Goal: Task Accomplishment & Management: Use online tool/utility

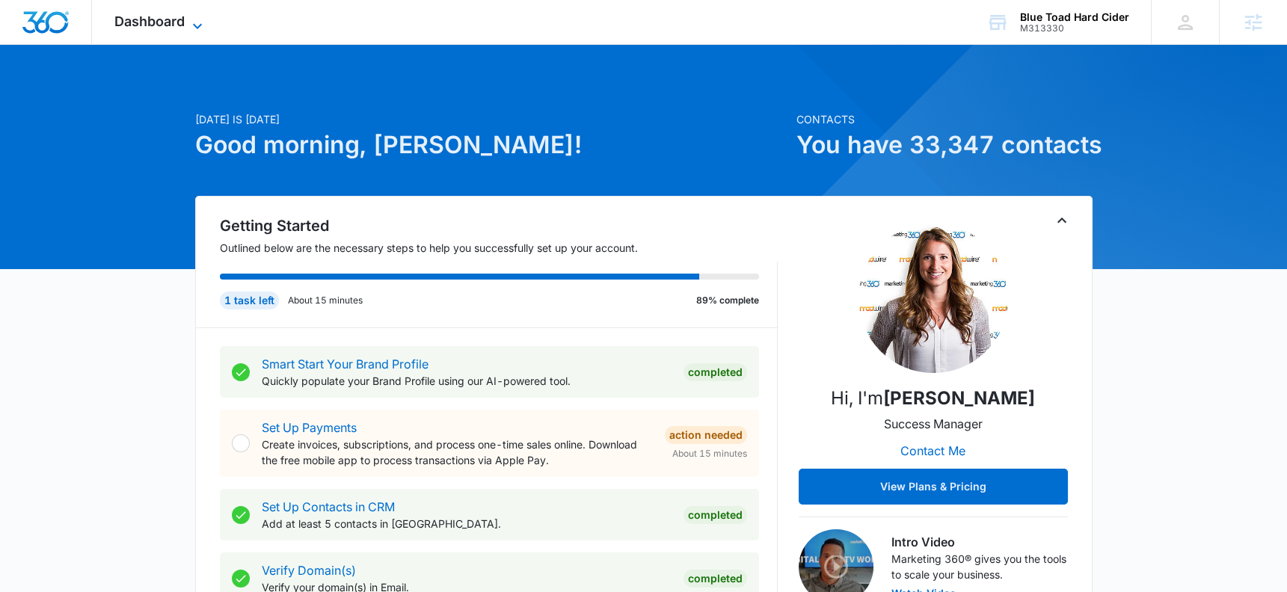
click at [198, 25] on icon at bounding box center [197, 26] width 18 height 18
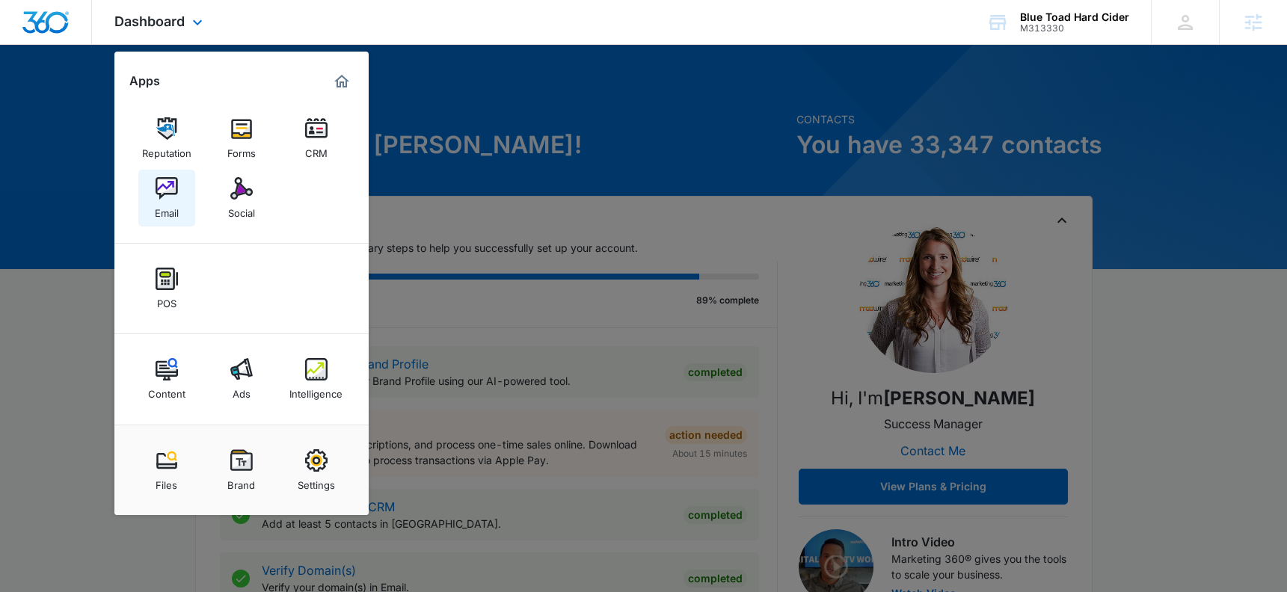
click at [168, 191] on img at bounding box center [167, 188] width 22 height 22
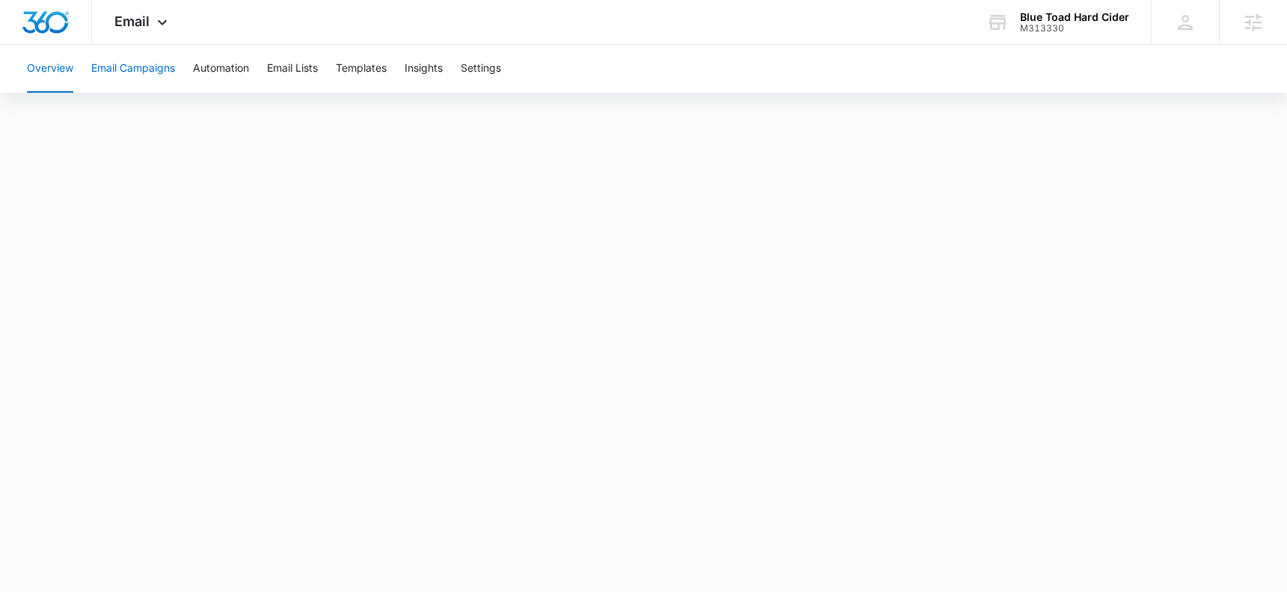
click at [146, 74] on button "Email Campaigns" at bounding box center [133, 69] width 84 height 48
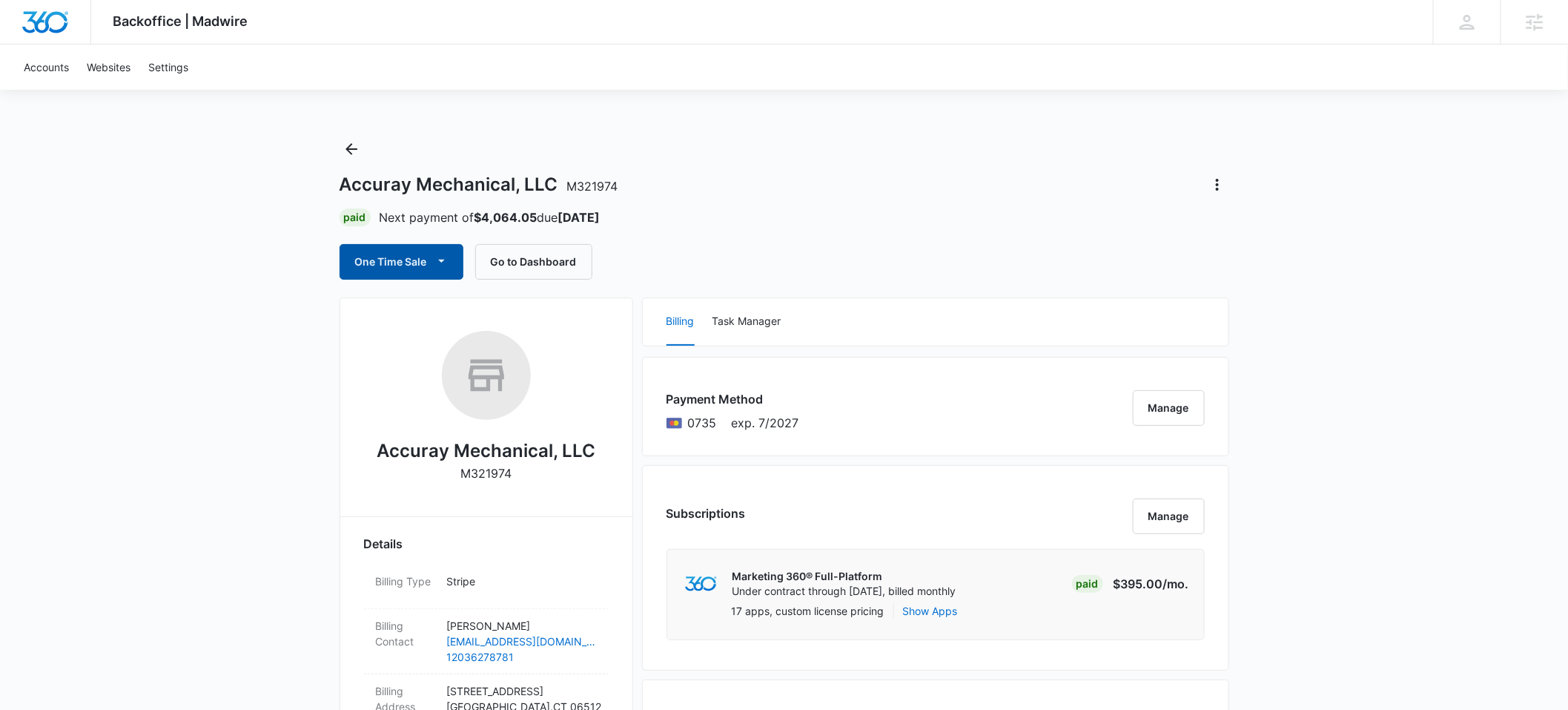
click at [422, 263] on button "One Time Sale" at bounding box center [400, 262] width 124 height 36
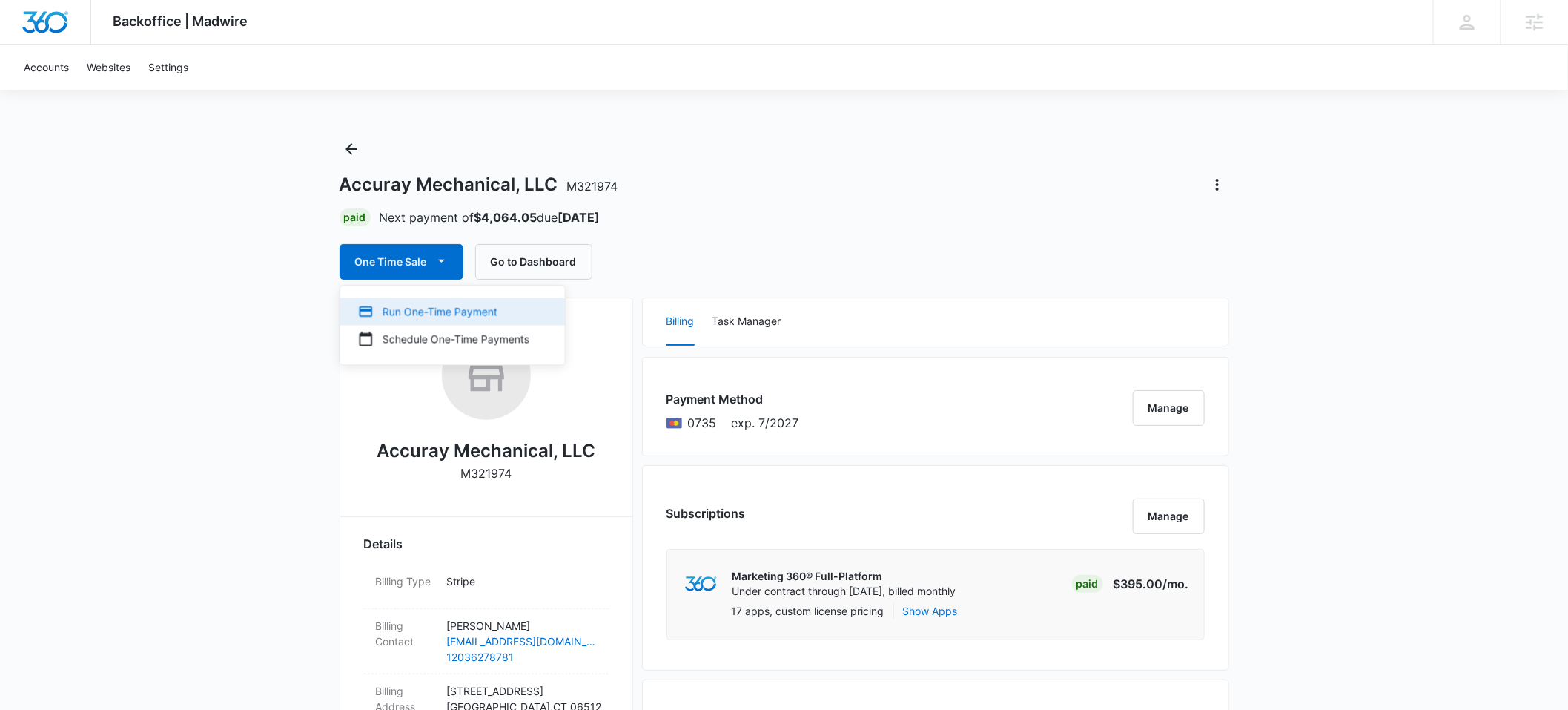
click at [421, 301] on button "Run One-Time Payment" at bounding box center [452, 311] width 225 height 28
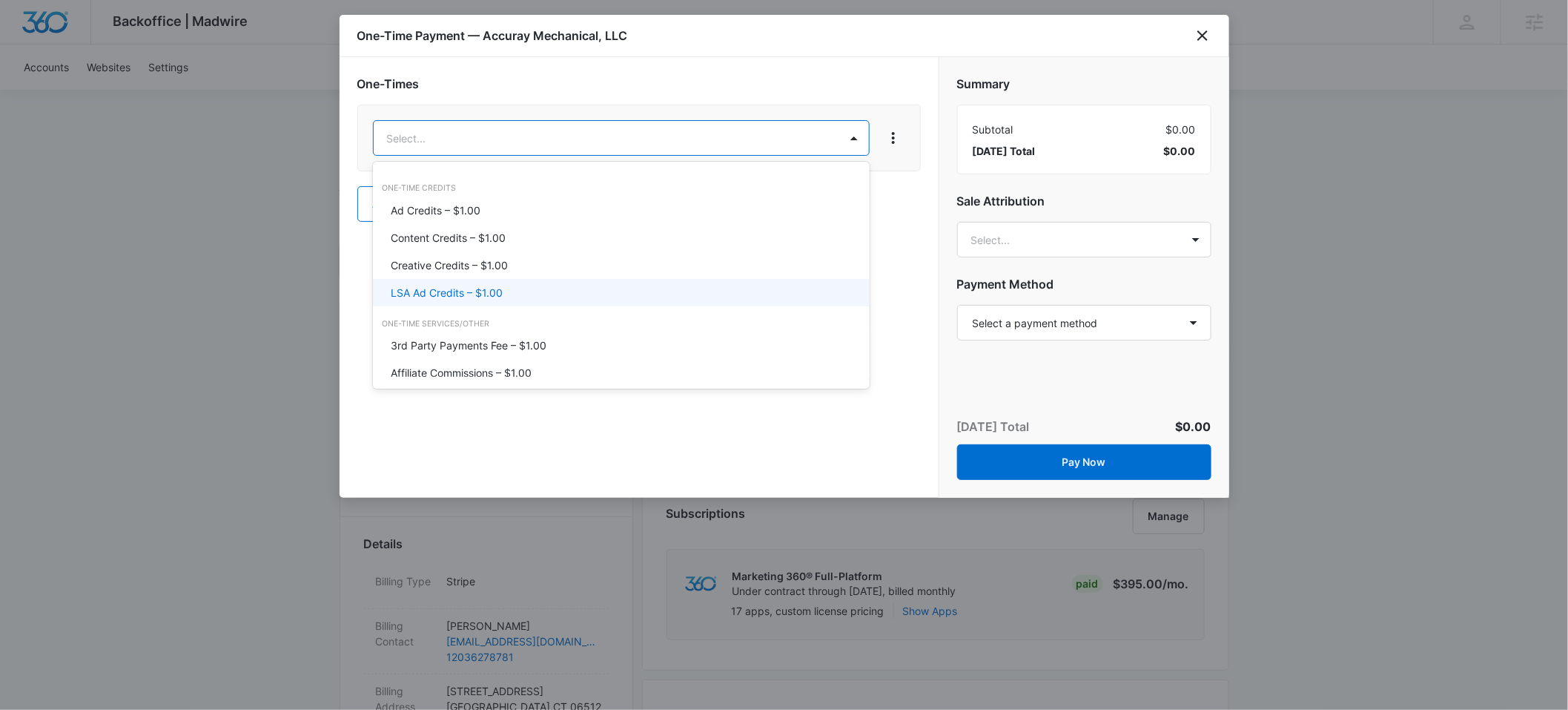
click at [479, 290] on p "LSA Ad Credits – $1.00" at bounding box center [446, 293] width 112 height 16
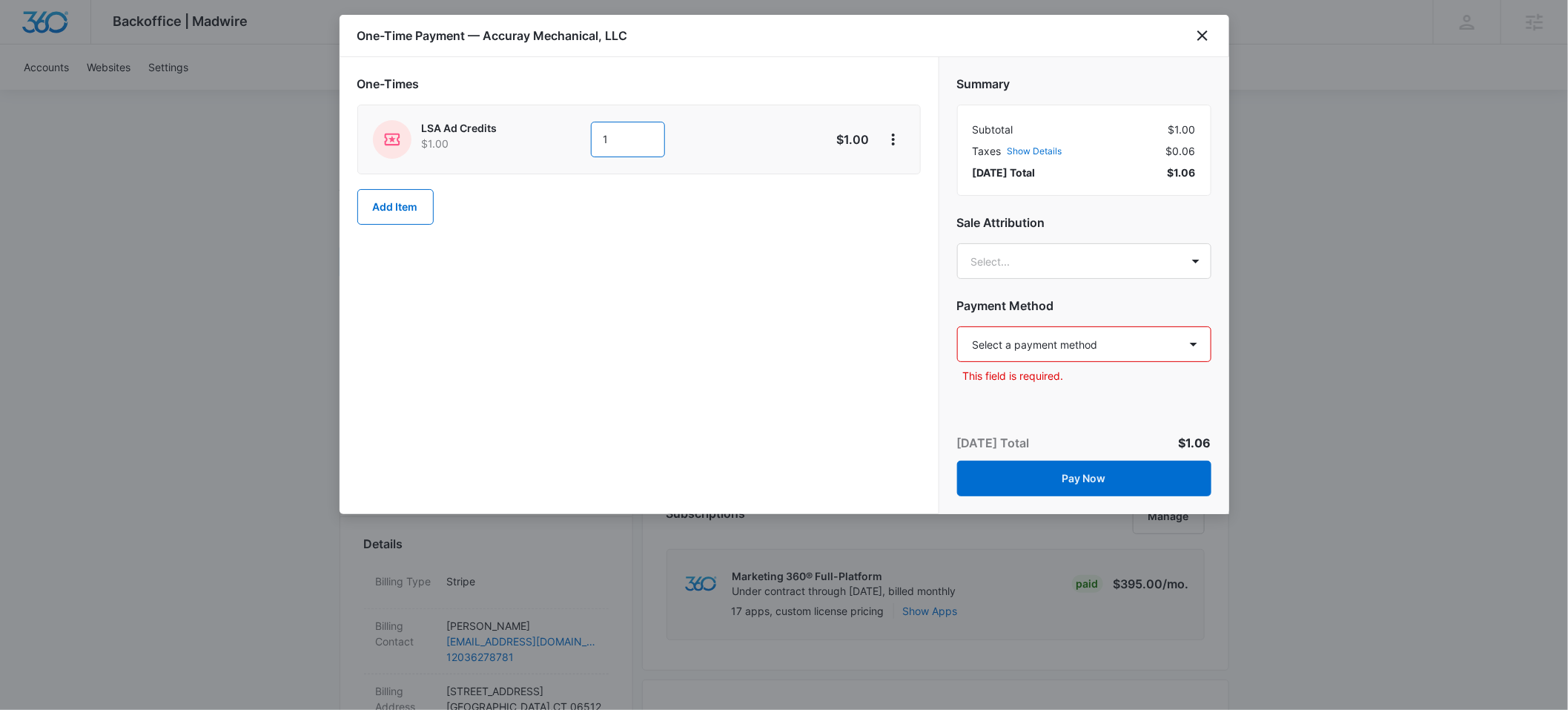
drag, startPoint x: 594, startPoint y: 140, endPoint x: 584, endPoint y: 141, distance: 10.0
click at [584, 141] on div "LSA Ad Credits $1.00 1" at bounding box center [586, 139] width 427 height 39
type input "500"
click at [1025, 340] on select "Select a payment method Mastercard ending in 0735 New payment method Monthly in…" at bounding box center [1083, 344] width 254 height 36
select select "pm_1QmhQaA4n8RTgNjU572lGUrM"
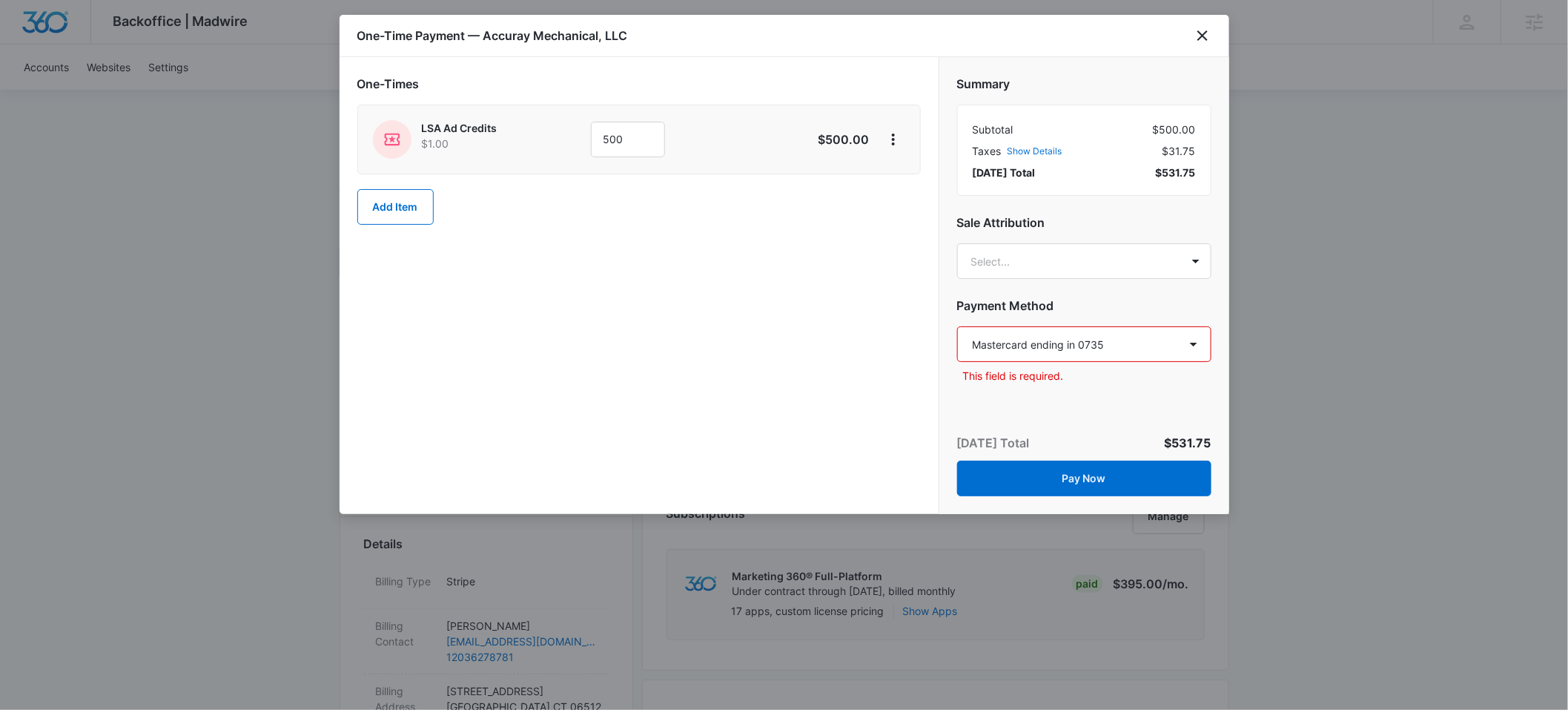
click at [956, 326] on select "Select a payment method Mastercard ending in 0735 New payment method Monthly in…" at bounding box center [1083, 344] width 254 height 36
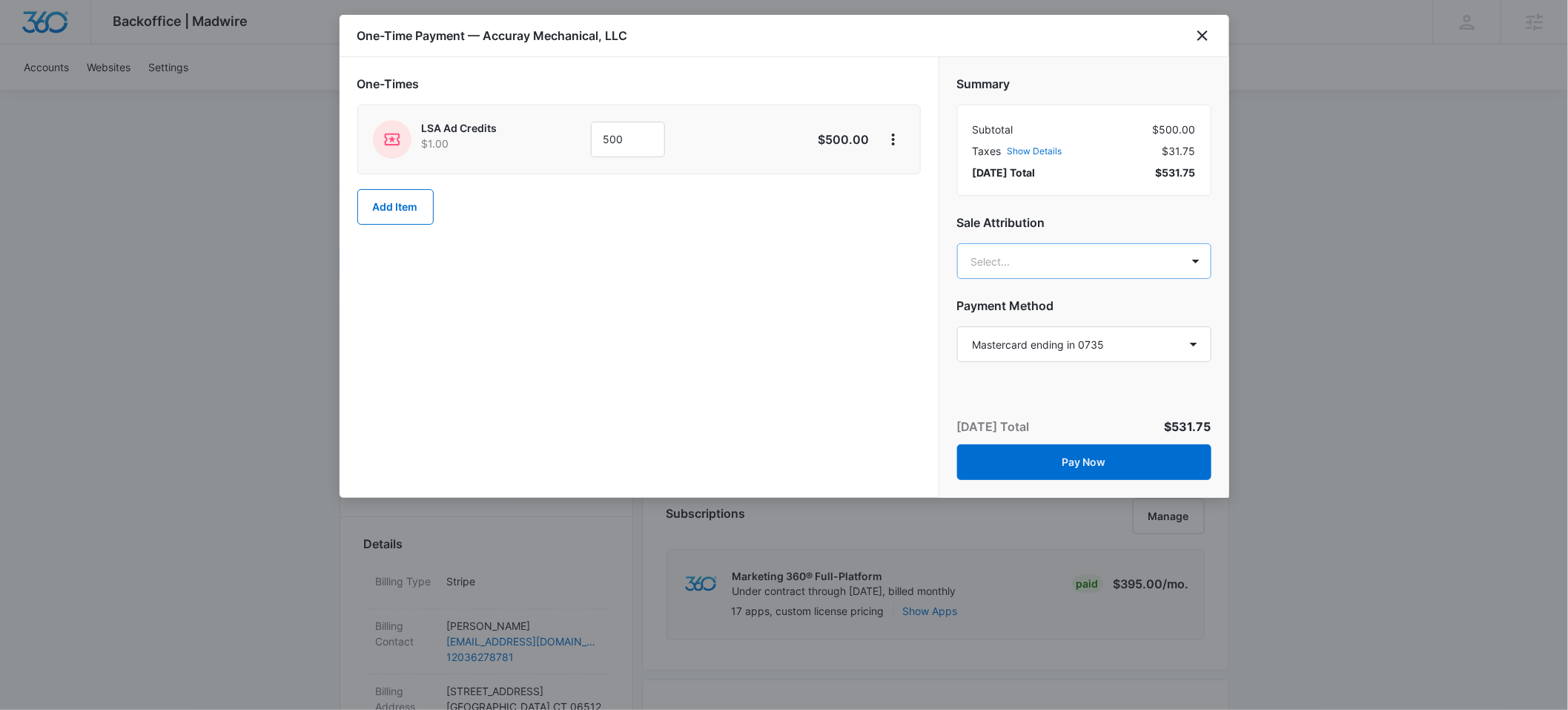
type input "[PERSON_NAME]"
click at [983, 315] on p "[PERSON_NAME]" at bounding box center [1082, 313] width 216 height 16
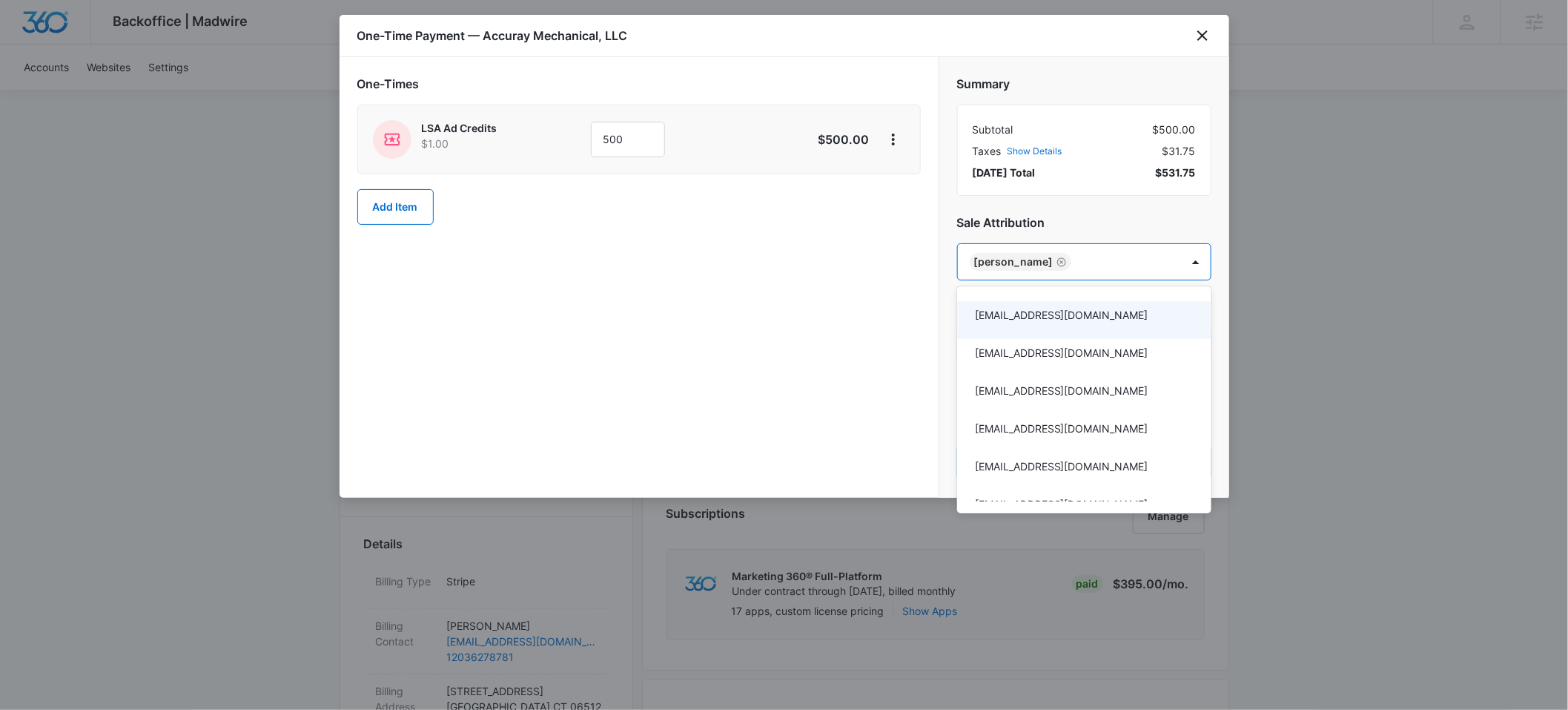
click at [1064, 219] on div at bounding box center [784, 355] width 1568 height 710
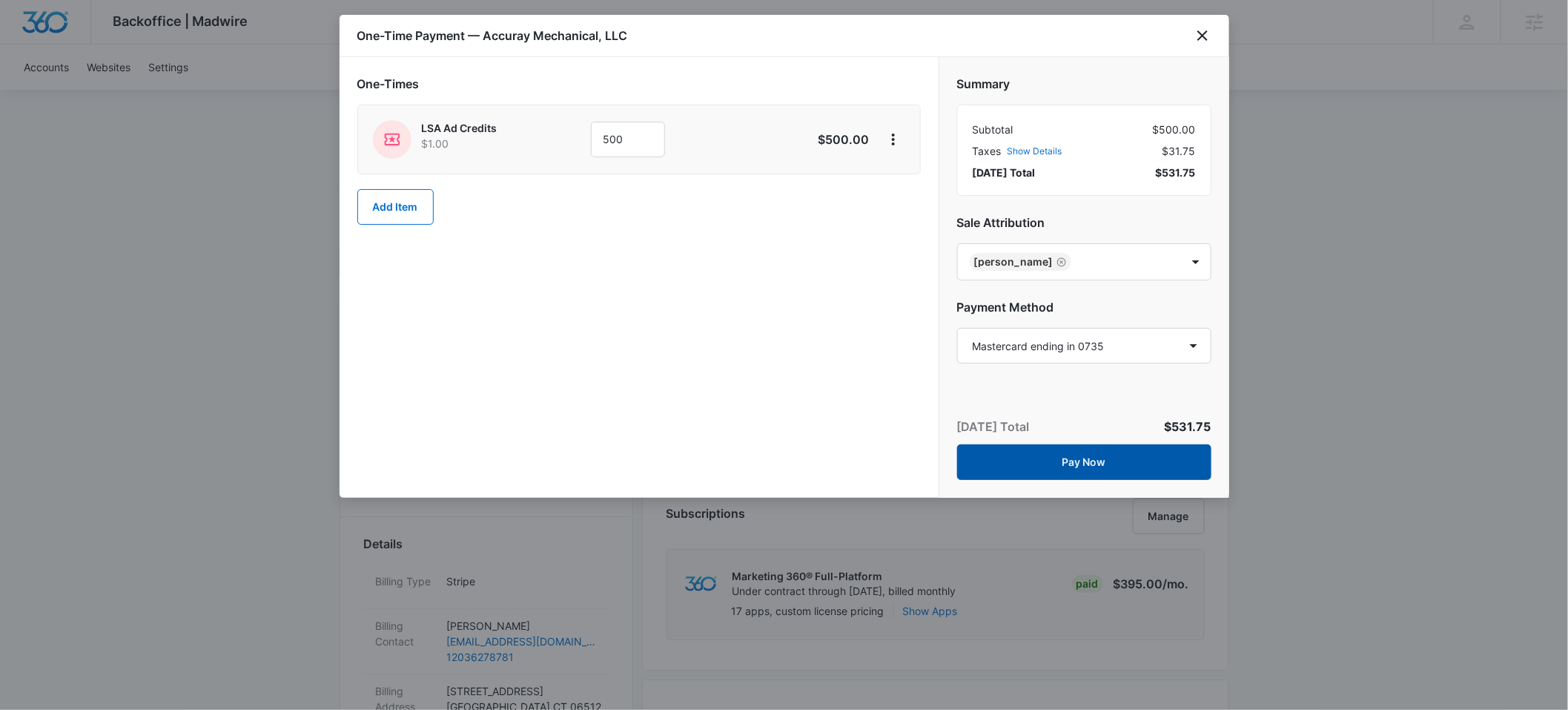
click at [1096, 463] on button "Pay Now" at bounding box center [1083, 462] width 254 height 36
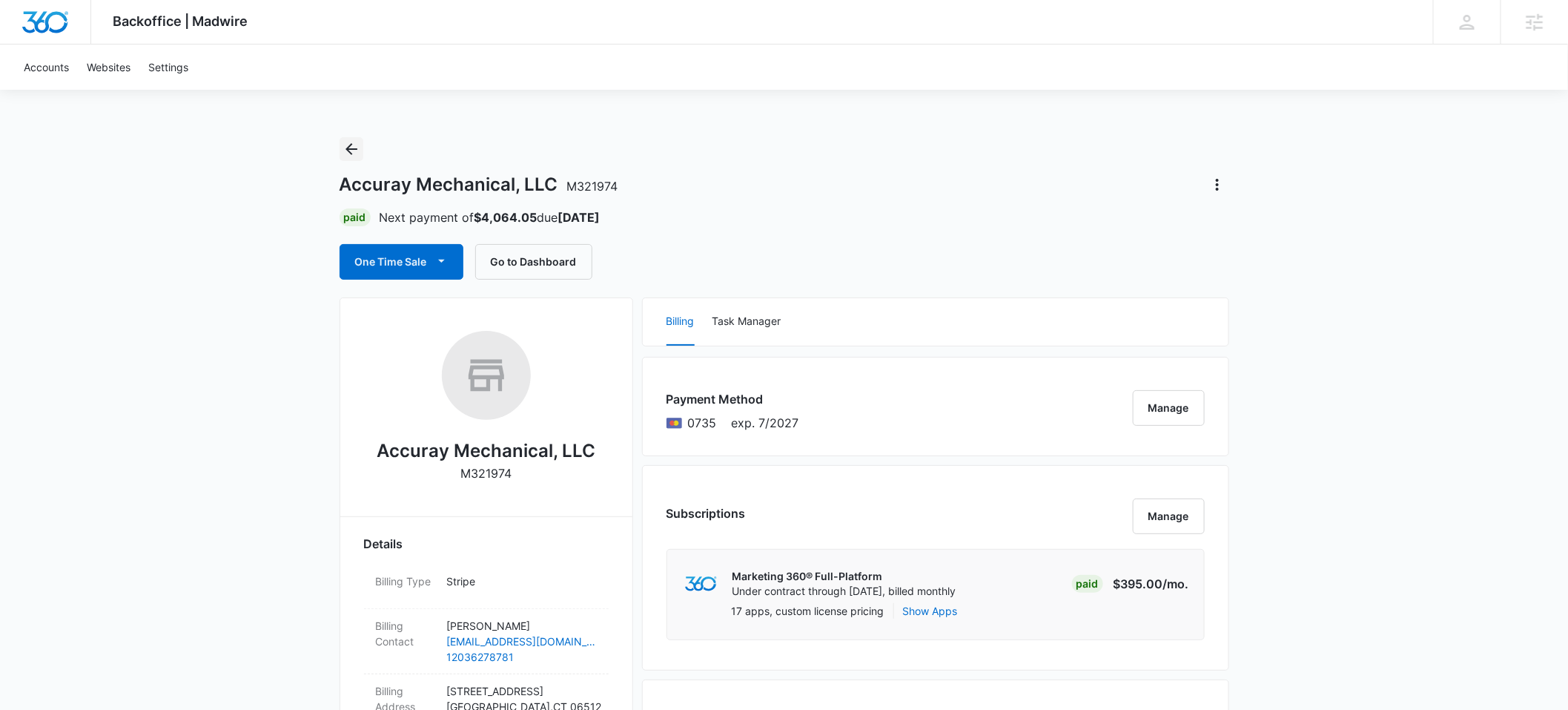
click at [349, 146] on icon "Back" at bounding box center [351, 149] width 12 height 12
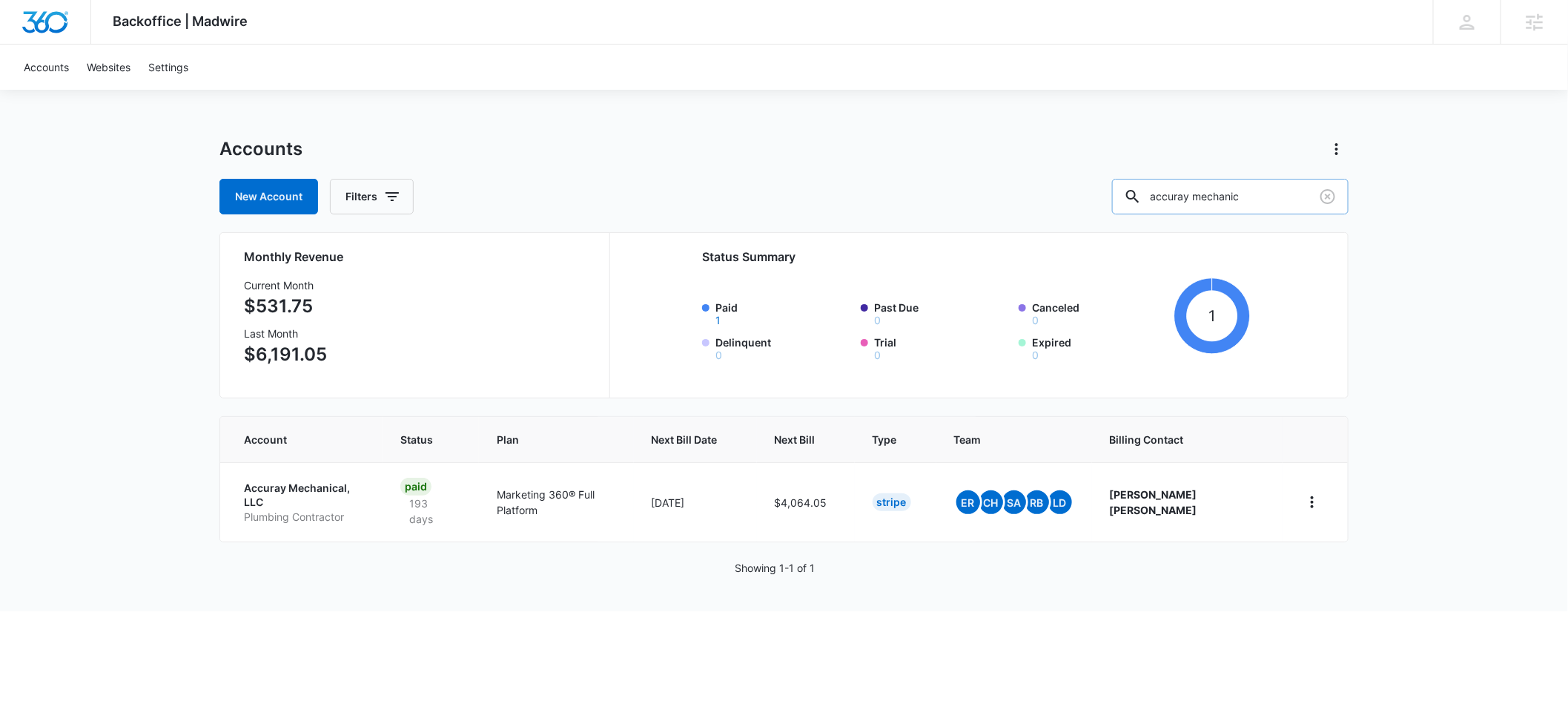
drag, startPoint x: 1288, startPoint y: 195, endPoint x: 1184, endPoint y: 193, distance: 104.0
click at [1183, 195] on div "accuray mechanic" at bounding box center [1230, 196] width 237 height 36
type input "M7554"
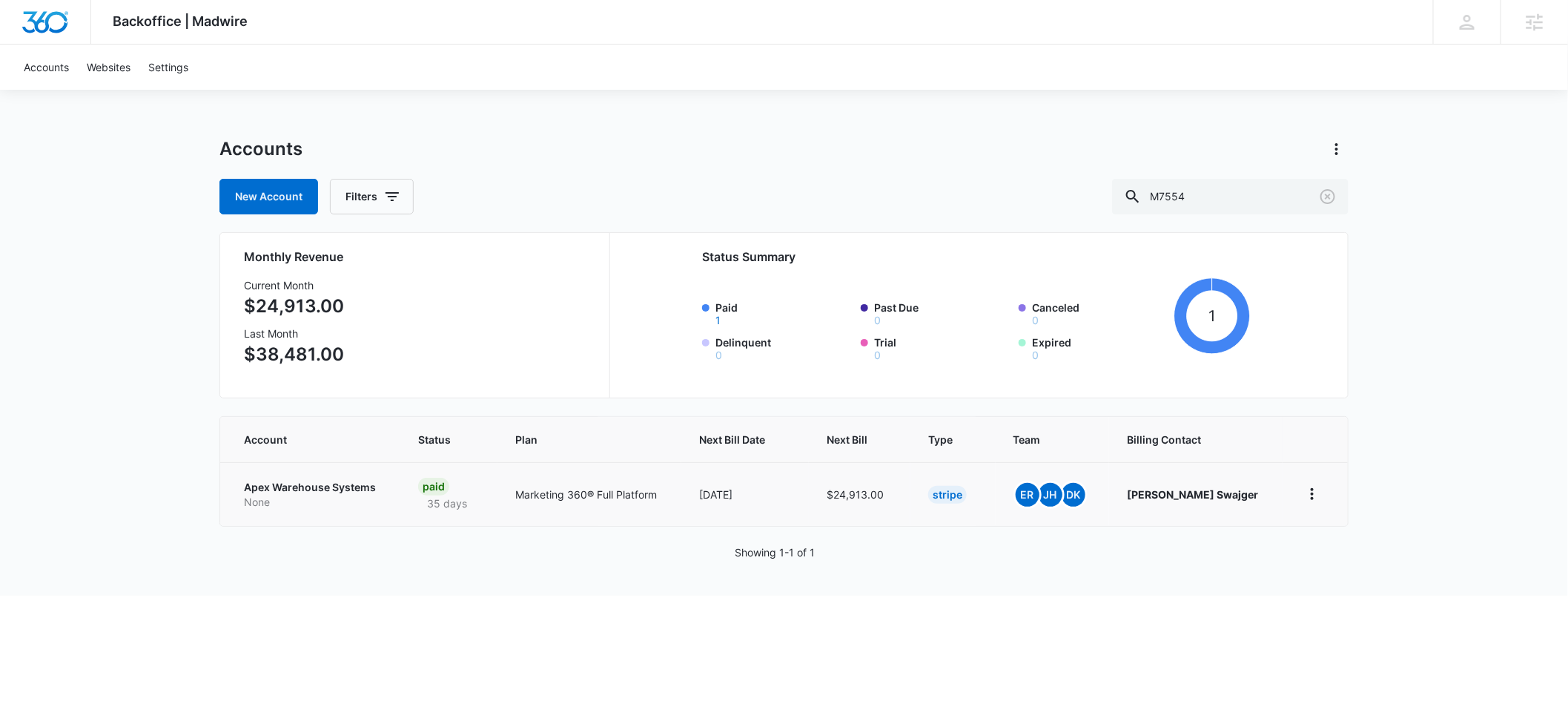
click at [250, 483] on p "Apex Warehouse Systems" at bounding box center [313, 487] width 139 height 15
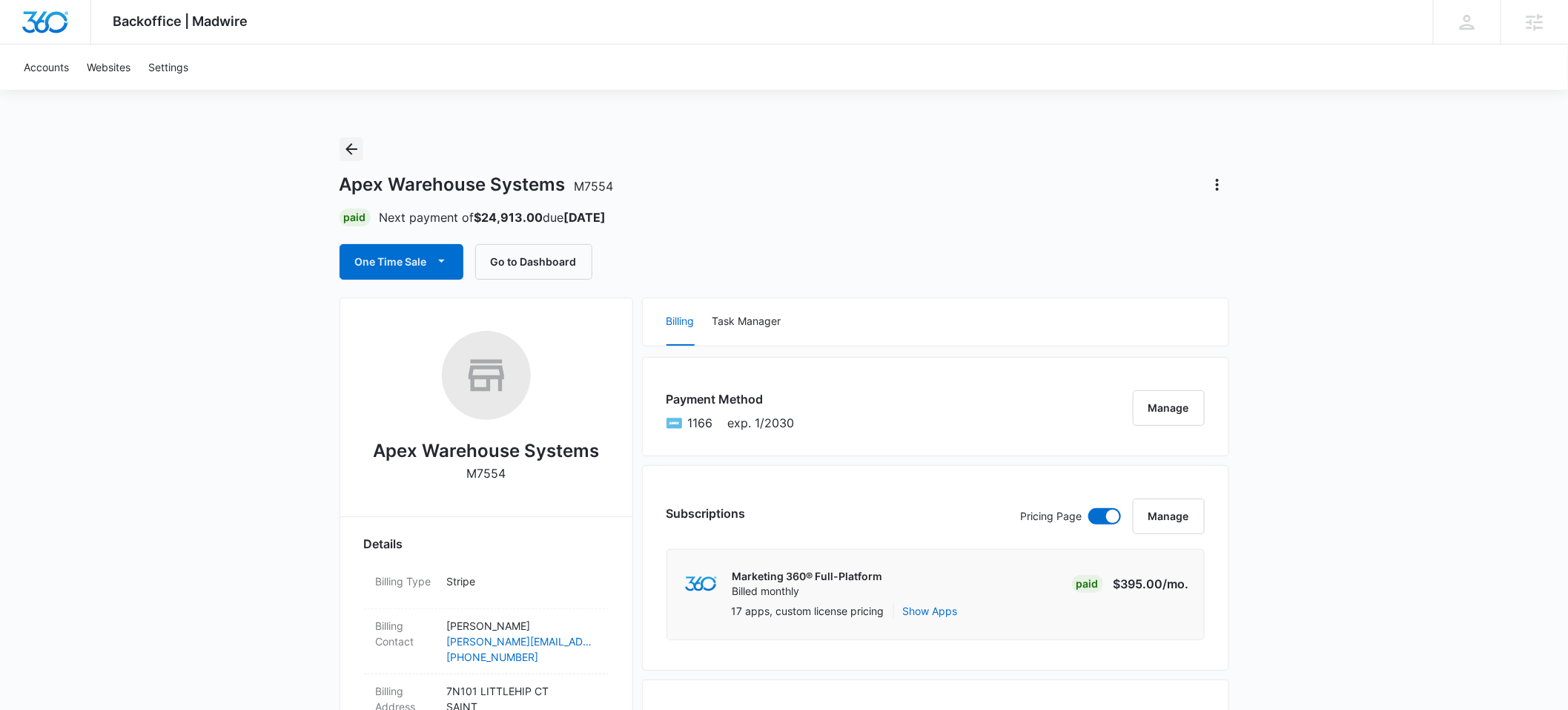
click at [351, 156] on icon "Back" at bounding box center [351, 149] width 18 height 18
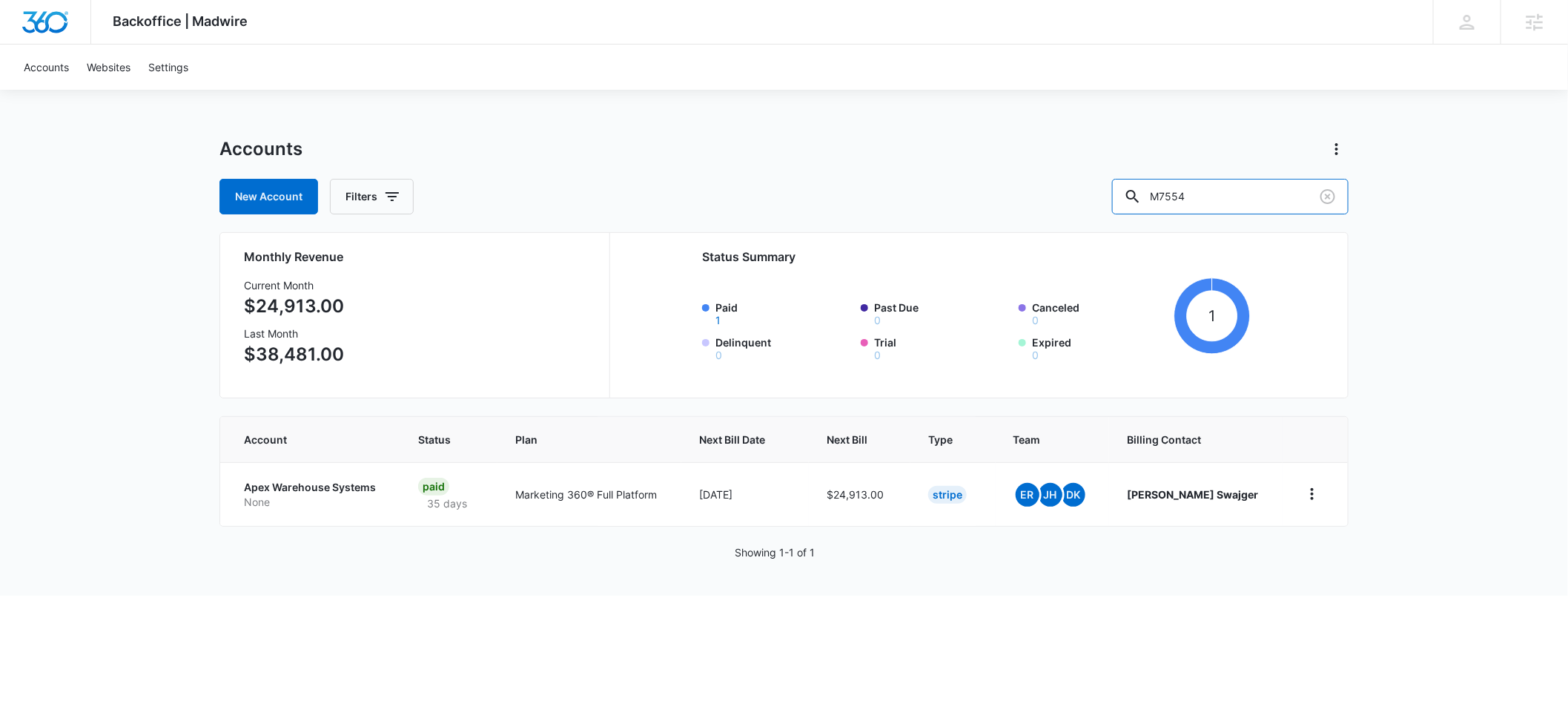
drag, startPoint x: 1251, startPoint y: 192, endPoint x: 1126, endPoint y: 196, distance: 125.1
click at [1126, 196] on div "New Account Filters M7554" at bounding box center [783, 196] width 1129 height 36
type input "[PERSON_NAME] law"
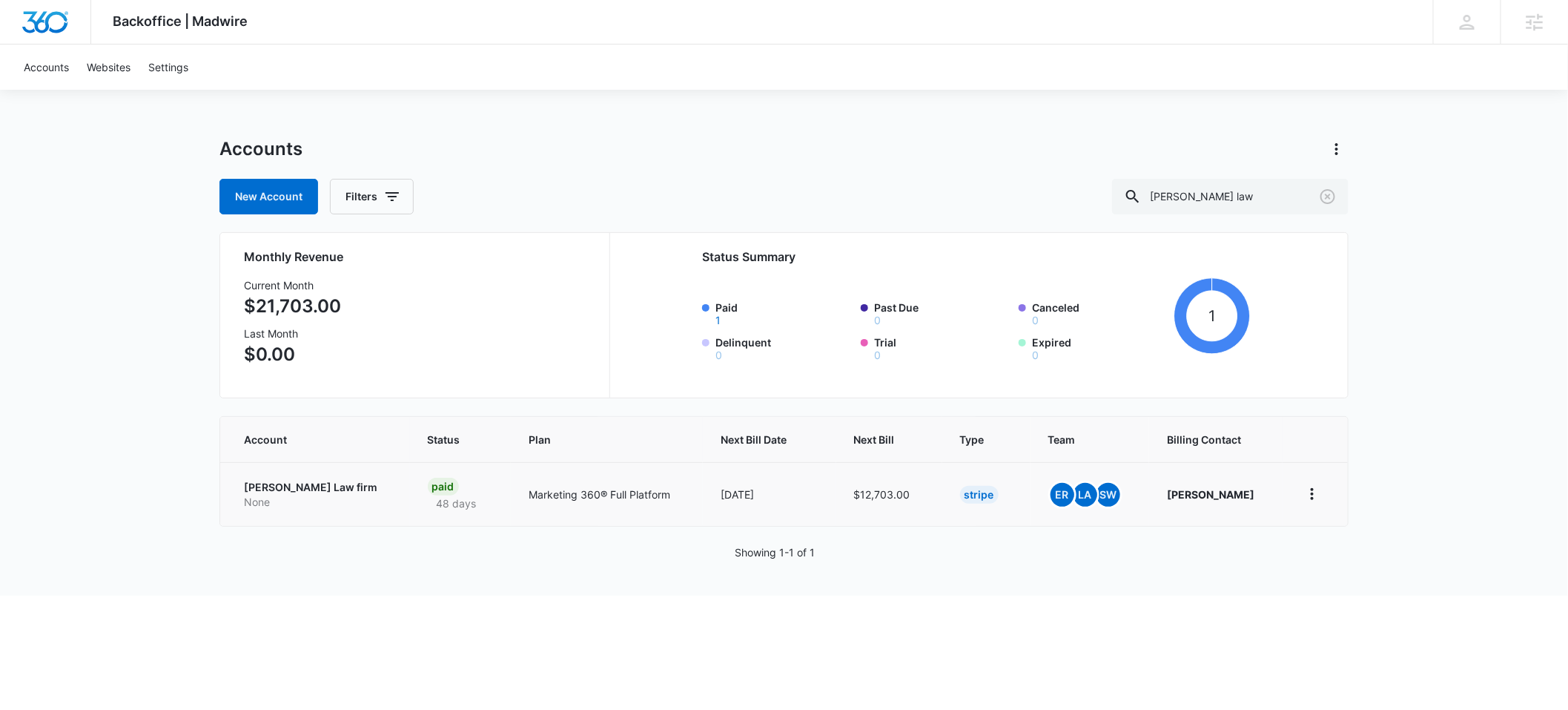
click at [271, 490] on p "[PERSON_NAME] Law firm" at bounding box center [318, 487] width 149 height 15
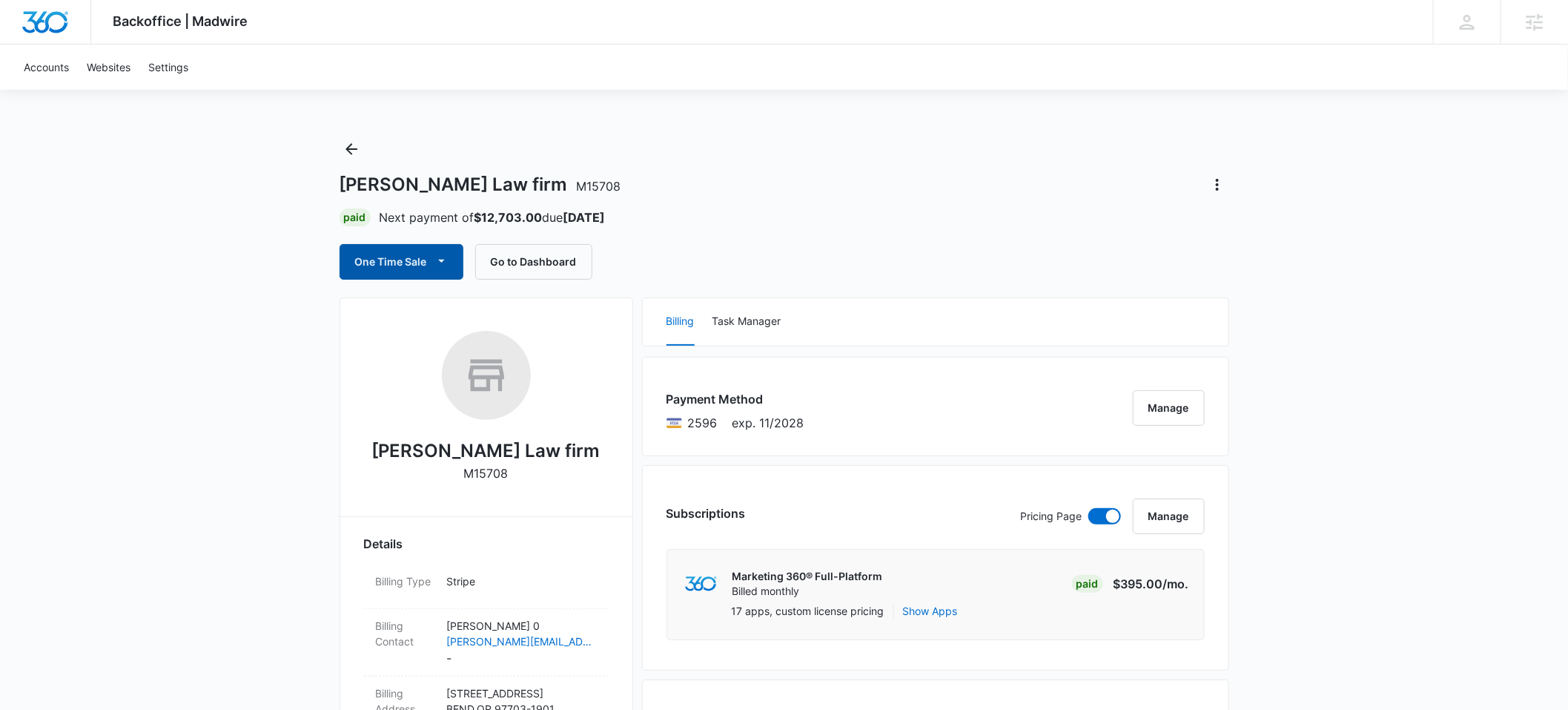
click at [426, 266] on button "One Time Sale" at bounding box center [400, 262] width 124 height 36
